Goal: Information Seeking & Learning: Find specific page/section

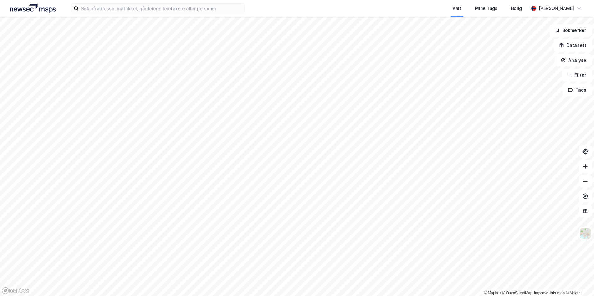
click at [109, 13] on div "Kart Mine Tags Bolig [PERSON_NAME]" at bounding box center [297, 8] width 594 height 17
click at [109, 4] on input at bounding box center [162, 8] width 166 height 9
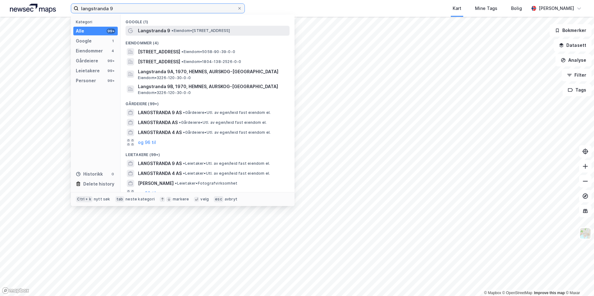
type input "langstranda 9"
click at [173, 31] on span "•" at bounding box center [173, 30] width 2 height 5
